Goal: Find specific page/section: Find specific page/section

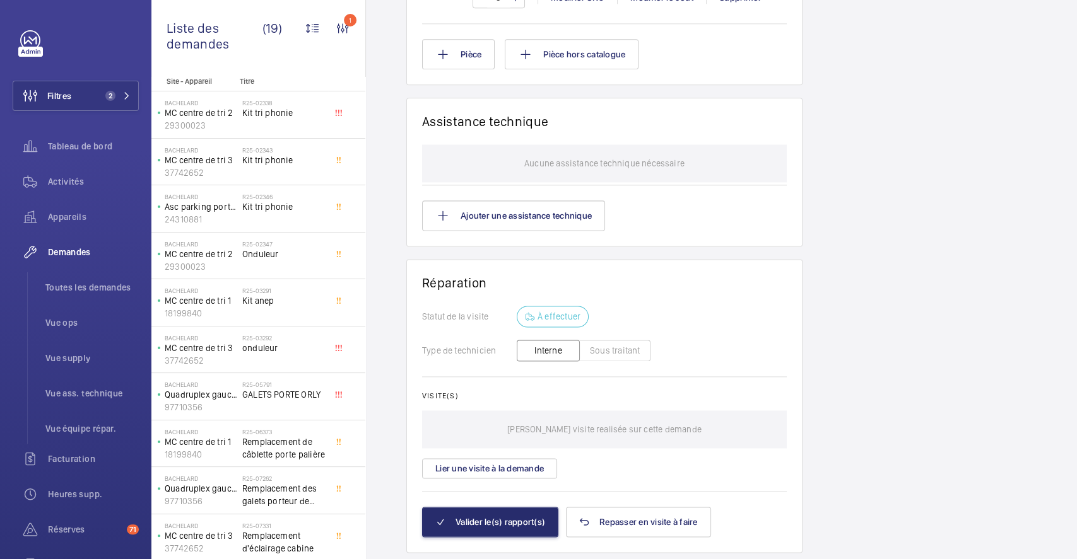
scroll to position [925, 0]
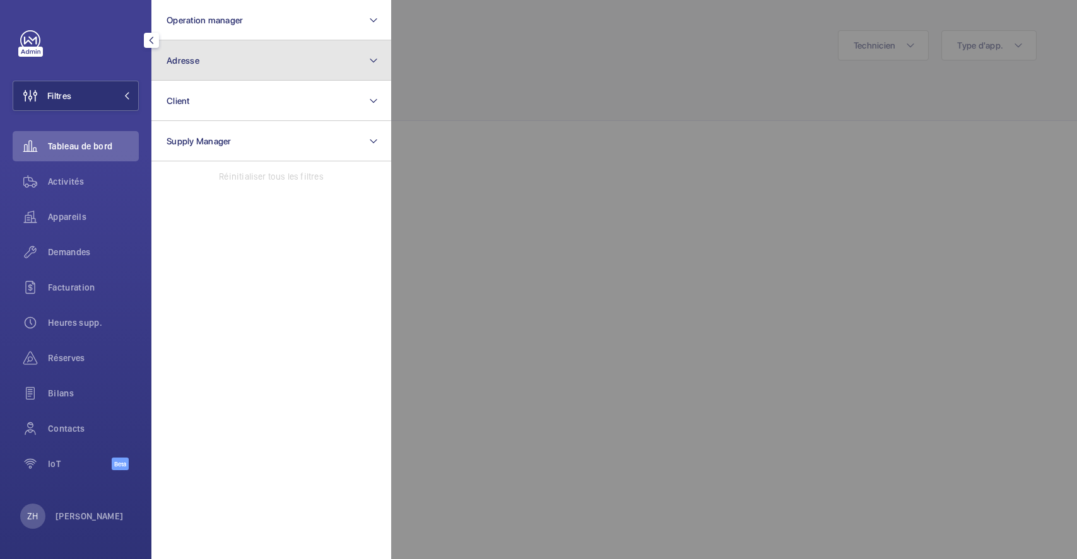
click at [258, 61] on button "Adresse" at bounding box center [271, 60] width 240 height 40
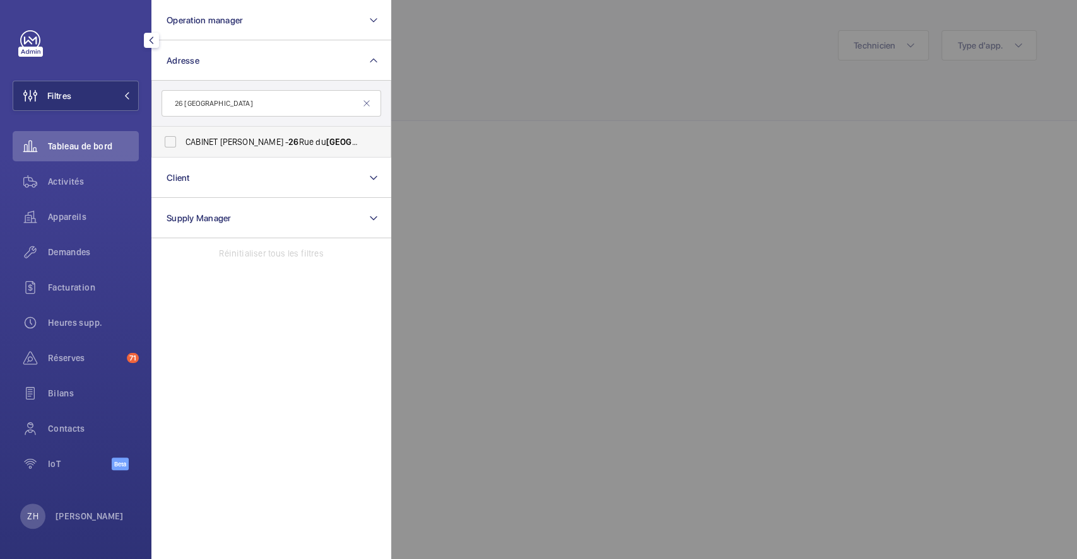
type input "26 [GEOGRAPHIC_DATA]"
drag, startPoint x: 174, startPoint y: 139, endPoint x: 370, endPoint y: 138, distance: 196.2
click at [173, 139] on label "CABINET [PERSON_NAME] - [STREET_ADDRESS]" at bounding box center [261, 142] width 219 height 30
click at [173, 139] on input "CABINET [PERSON_NAME] - [STREET_ADDRESS]" at bounding box center [170, 141] width 25 height 25
checkbox input "true"
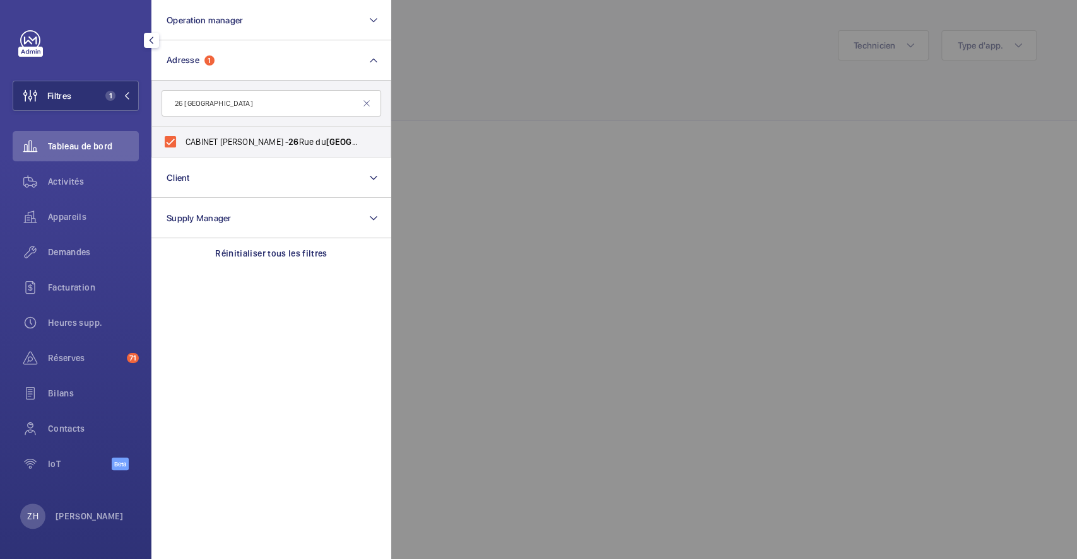
click at [860, 125] on div at bounding box center [929, 279] width 1077 height 559
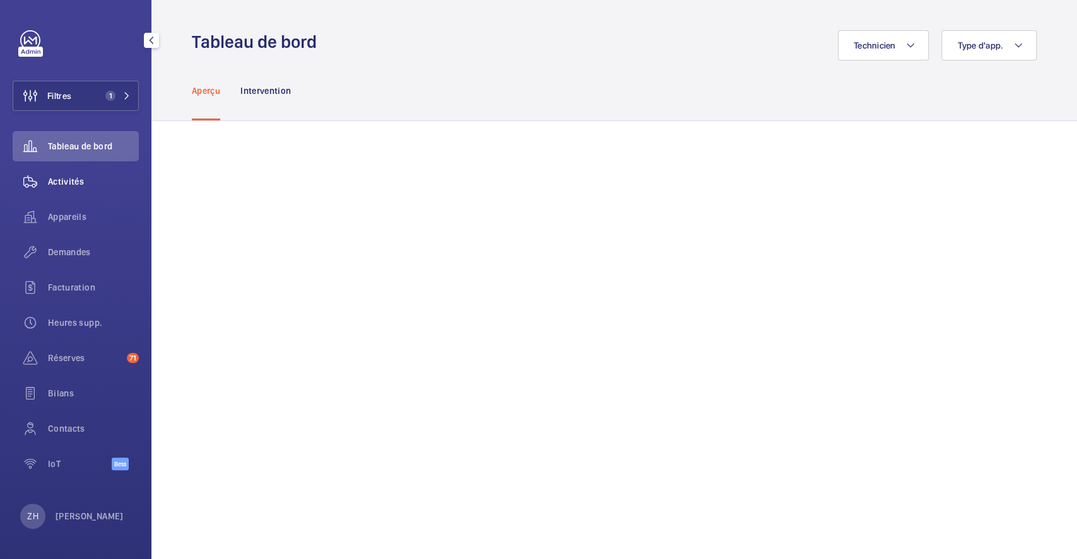
click at [81, 175] on span "Activités" at bounding box center [93, 181] width 91 height 13
